Goal: Information Seeking & Learning: Learn about a topic

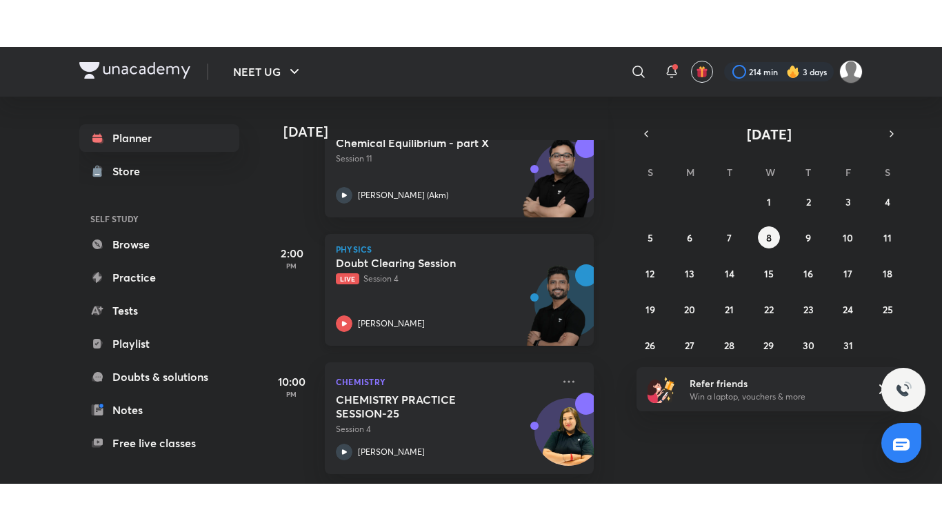
scroll to position [494, 14]
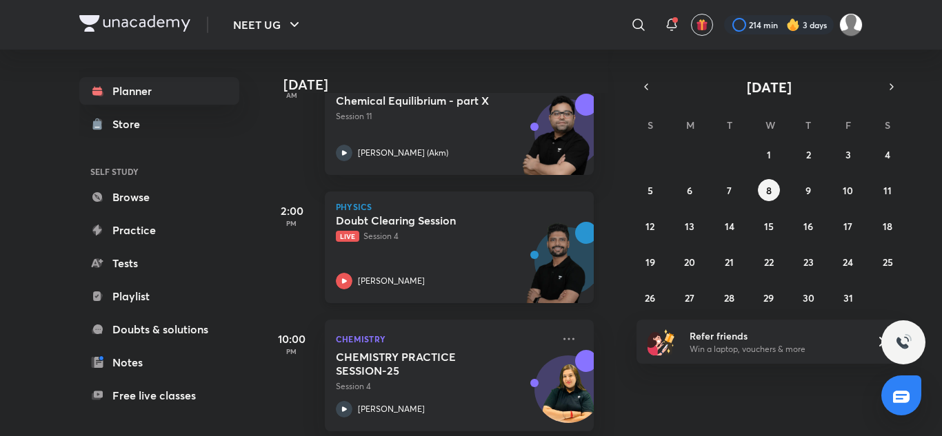
click at [487, 261] on div "Doubt Clearing Session Live Session 4 [PERSON_NAME]" at bounding box center [444, 252] width 217 height 76
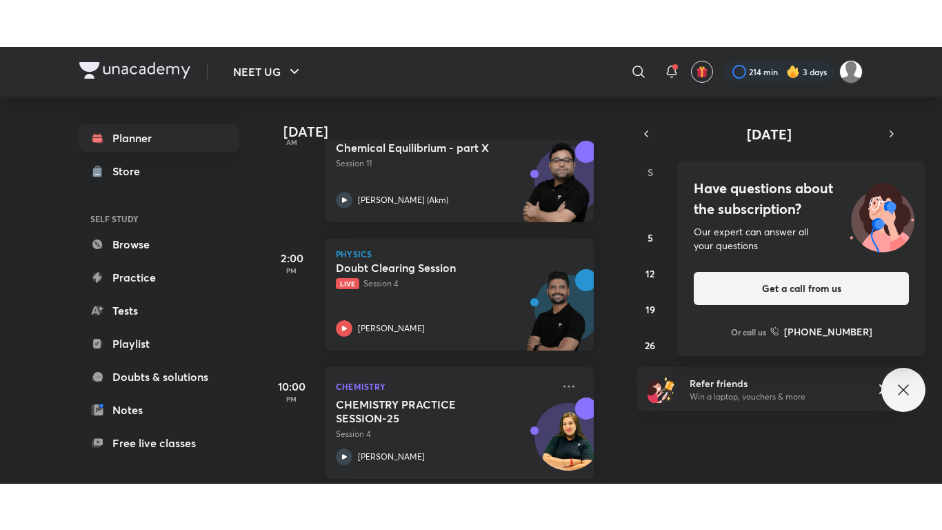
scroll to position [417, 14]
